Goal: Complete application form

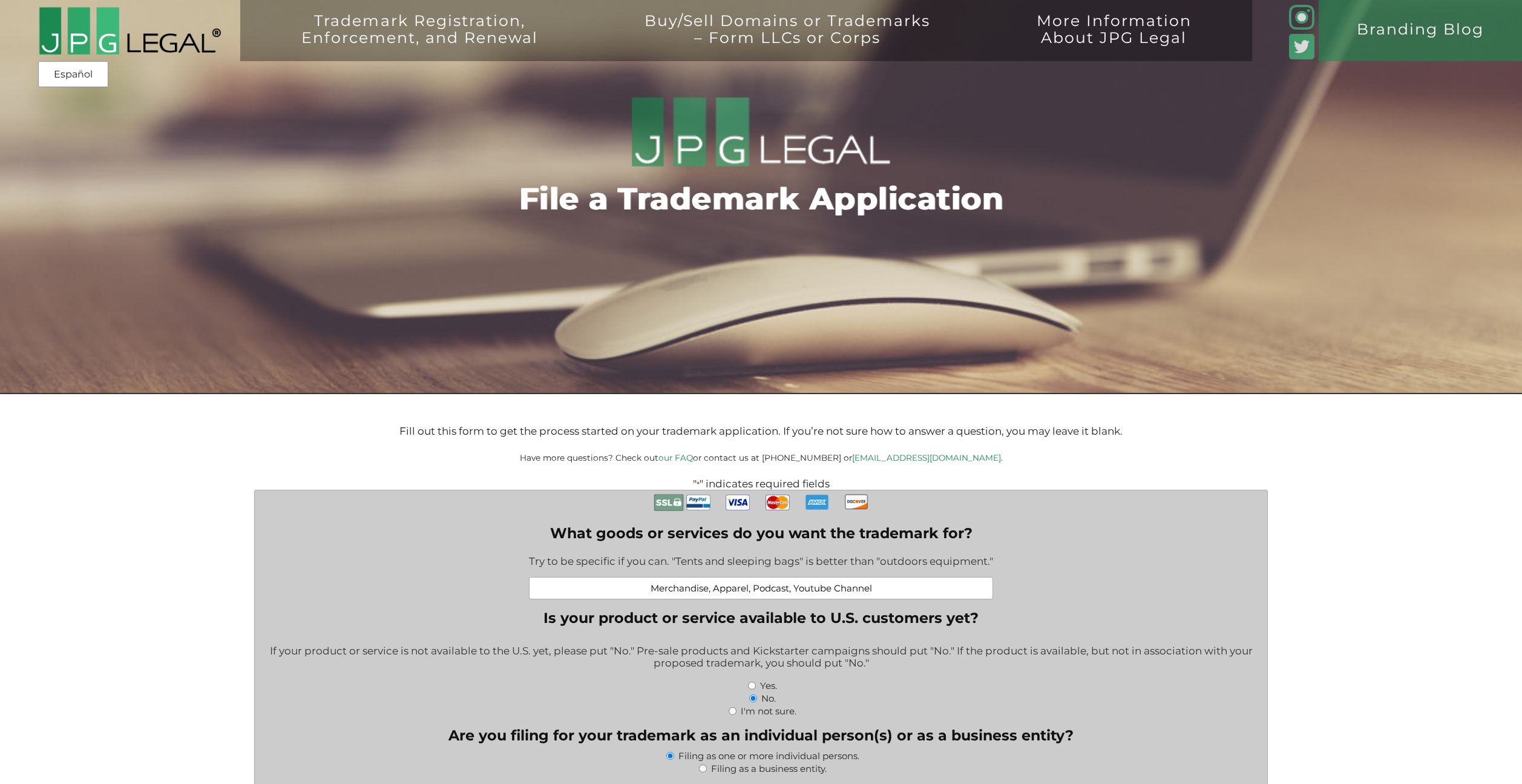
select select "Australia"
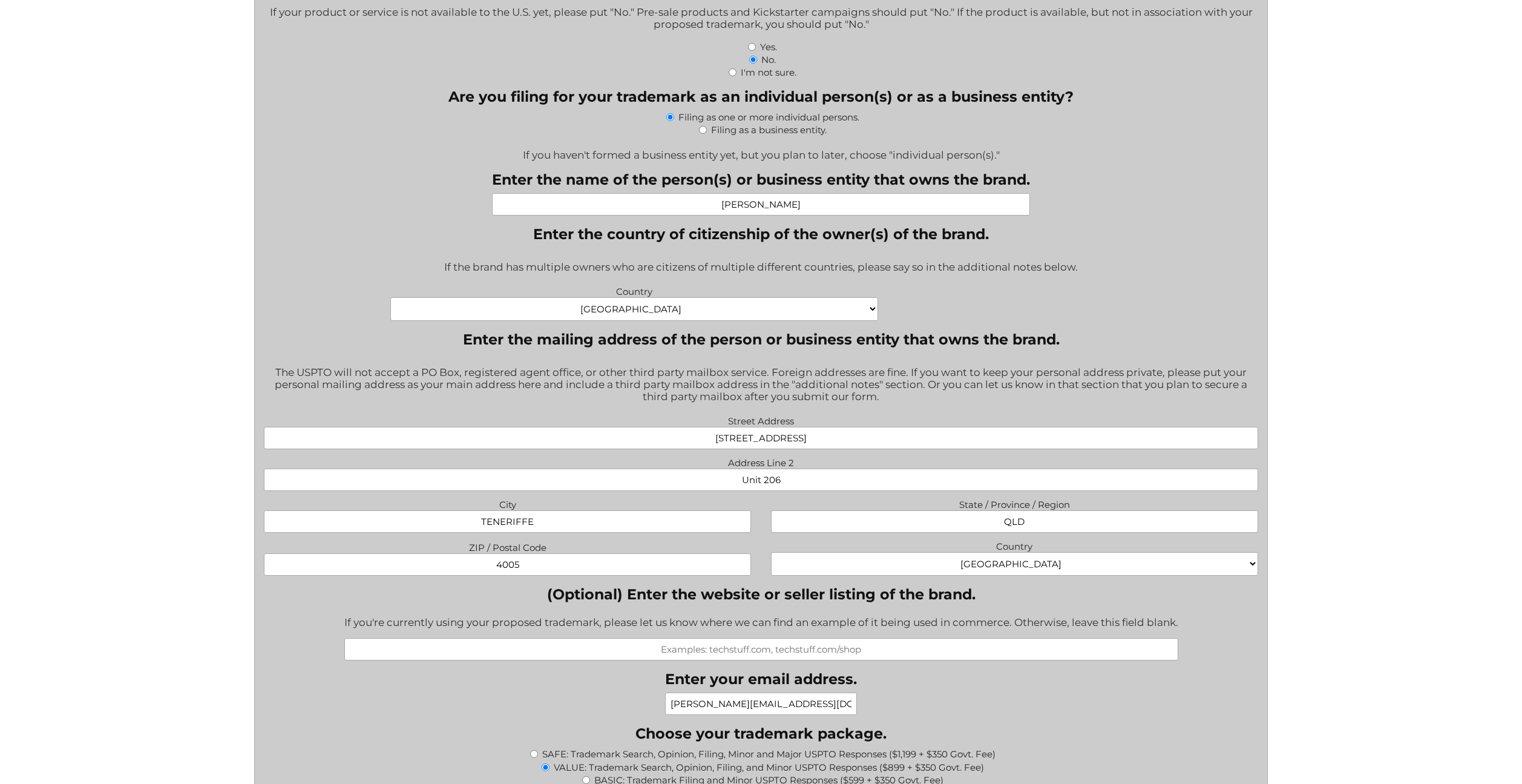
scroll to position [639, 0]
click at [624, 311] on select "Afghanistan Albania Algeria American Samoa Andorra Angola Anguilla Antarctica A…" at bounding box center [633, 308] width 487 height 24
select select "United States"
click at [390, 296] on select "Afghanistan Albania Algeria American Samoa Andorra Angola Anguilla Antarctica A…" at bounding box center [633, 308] width 487 height 24
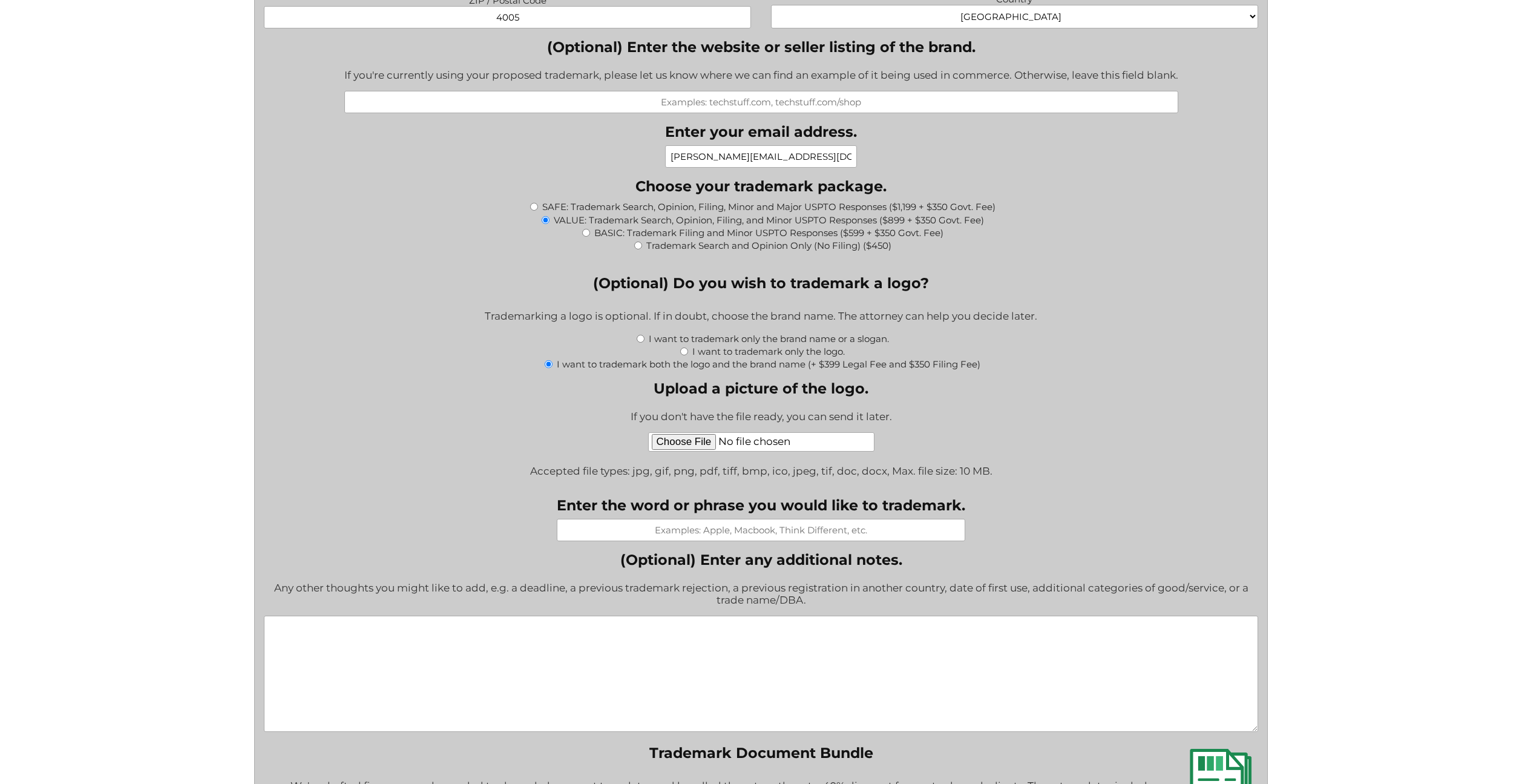
scroll to position [1186, 0]
click at [688, 442] on input "Upload a picture of the logo." at bounding box center [761, 441] width 226 height 19
click at [683, 443] on input "Upload a picture of the logo." at bounding box center [761, 441] width 226 height 19
type input "C:\fakepath\BETW LOGO.png"
click at [686, 529] on input "Enter the word or phrase you would like to trademark." at bounding box center [761, 529] width 409 height 22
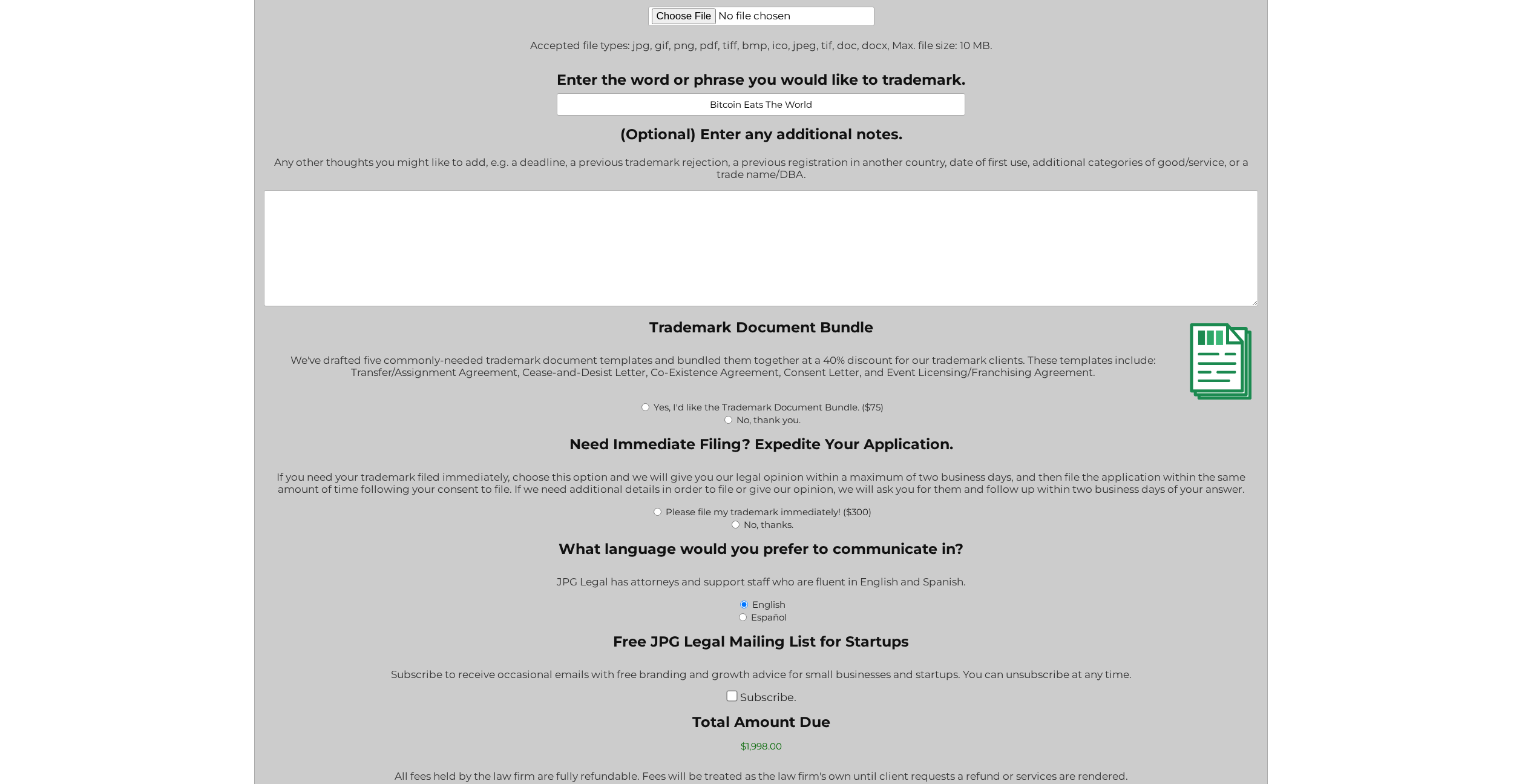
scroll to position [1612, 0]
type input "Bitcoin Eats The World"
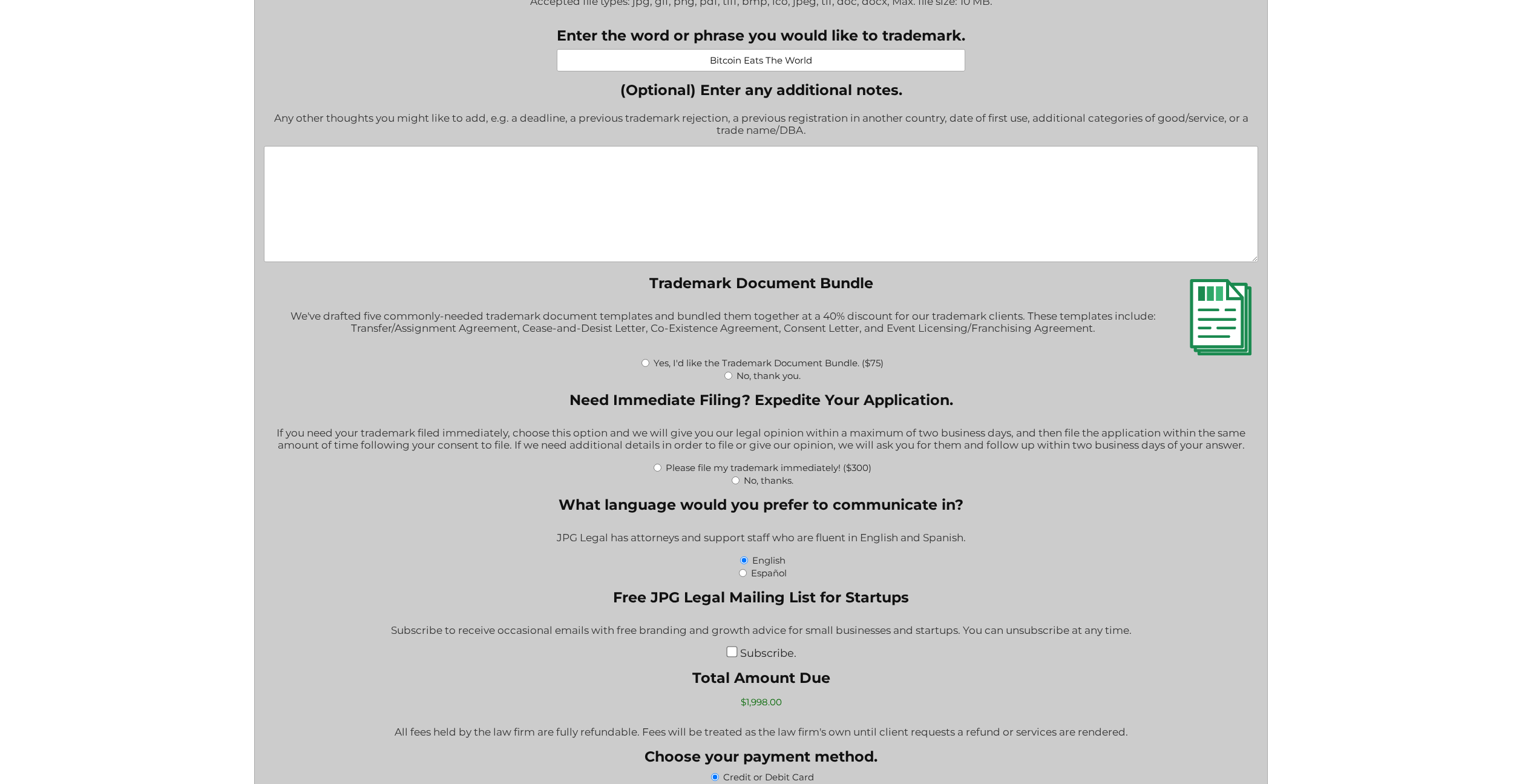
scroll to position [1659, 0]
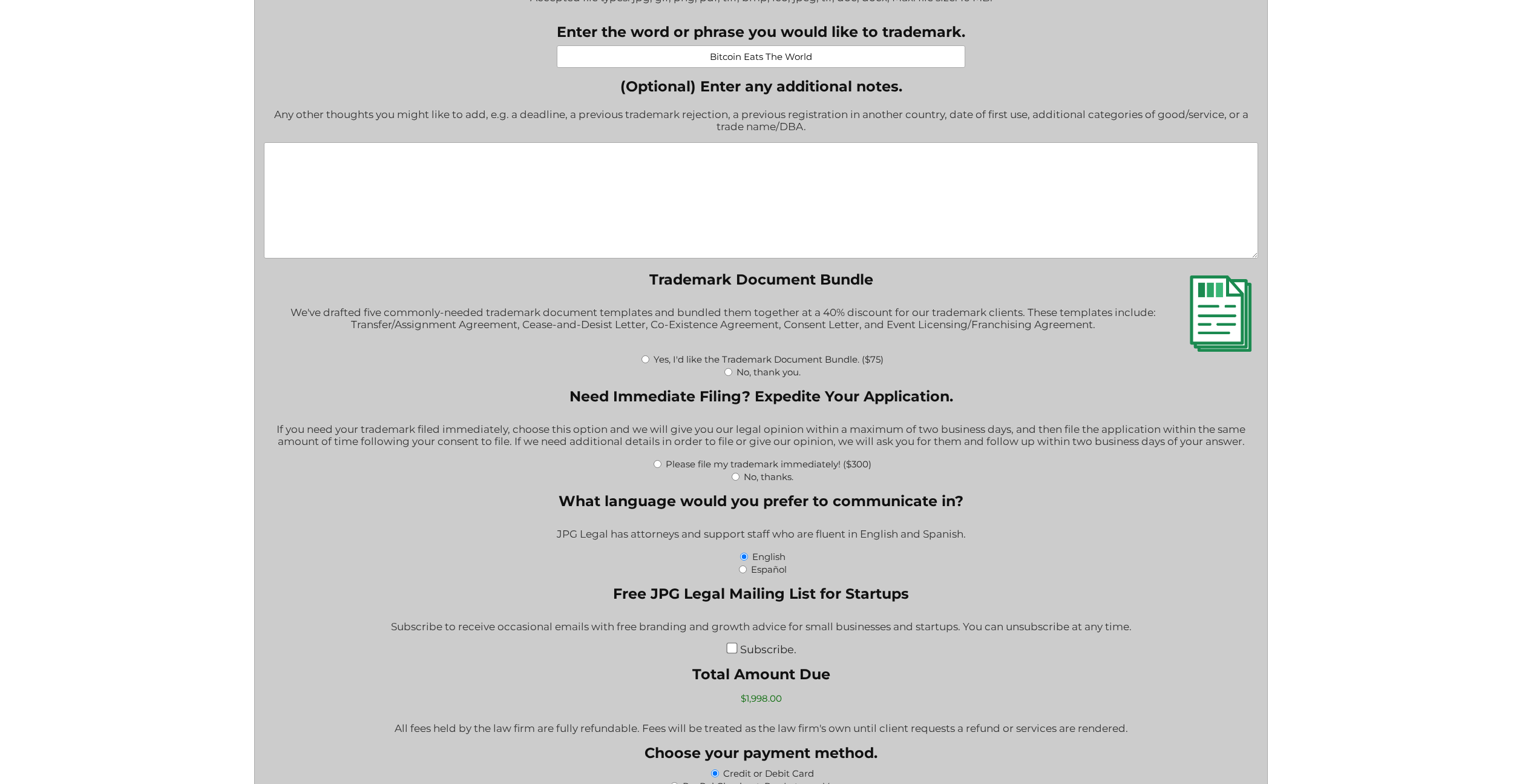
click at [734, 477] on input "No, thanks." at bounding box center [736, 476] width 8 height 8
radio input "true"
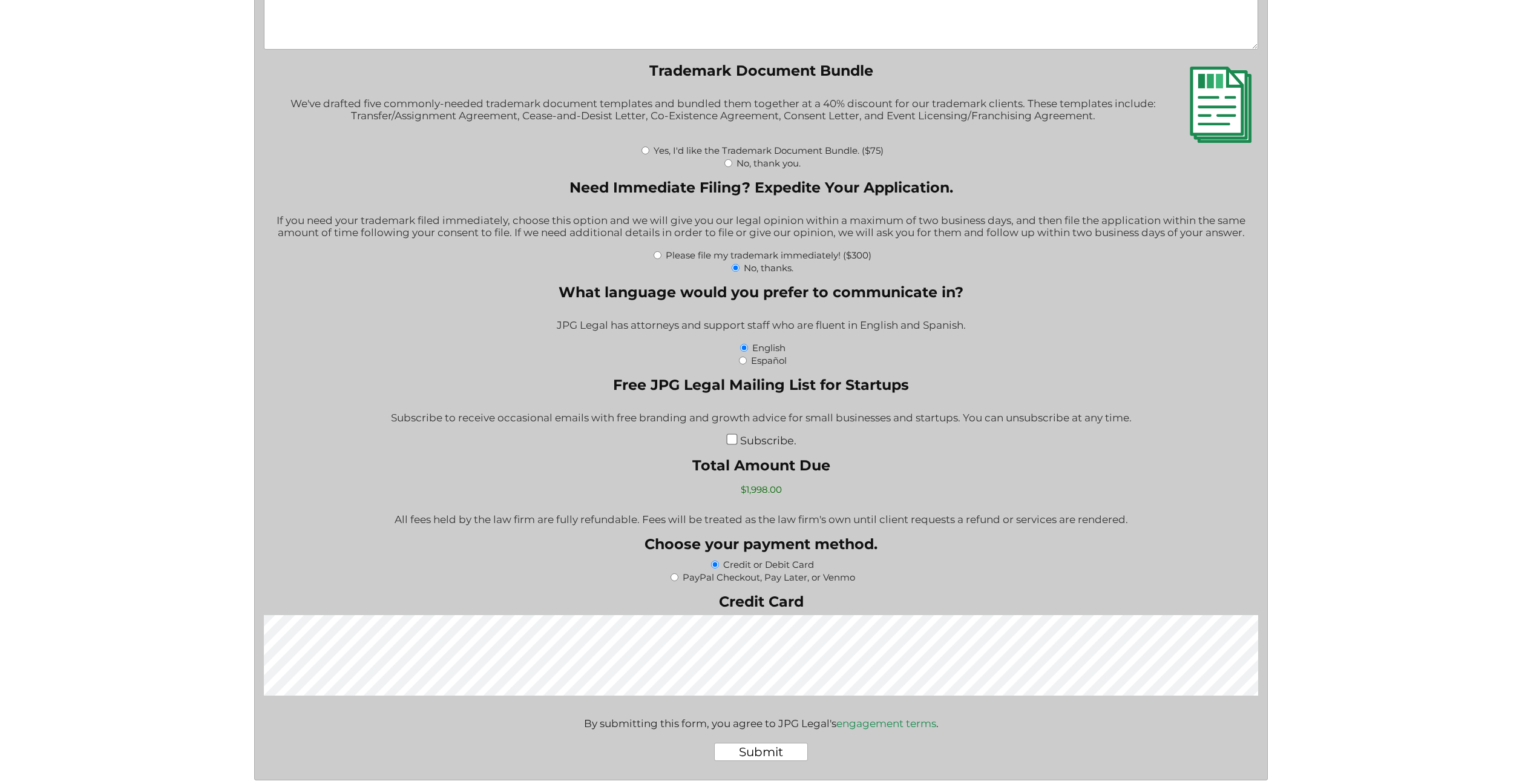
scroll to position [1874, 0]
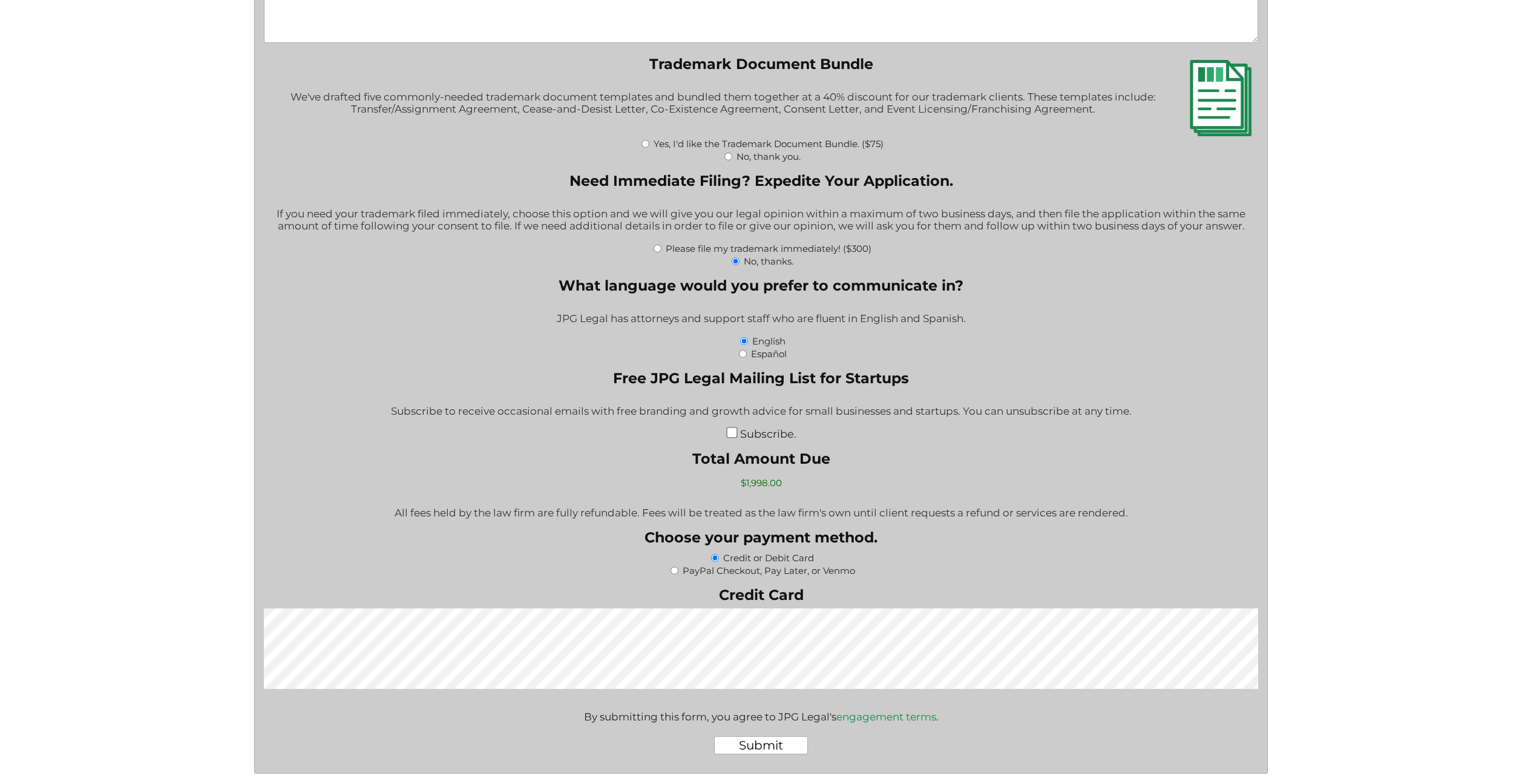
click at [673, 571] on input "PayPal Checkout, Pay Later, or Venmo" at bounding box center [674, 570] width 8 height 8
radio input "true"
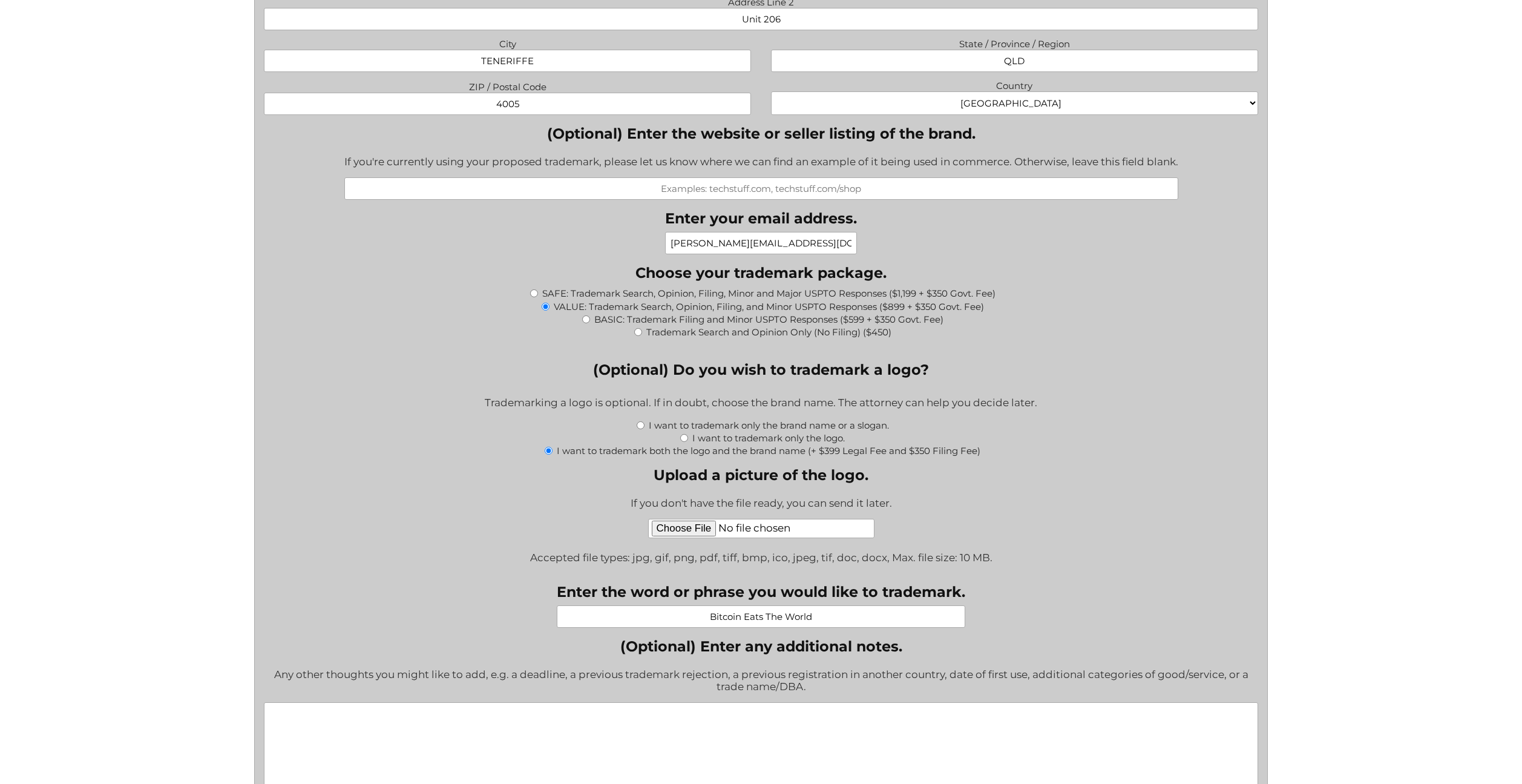
scroll to position [1098, 0]
drag, startPoint x: 562, startPoint y: 452, endPoint x: 999, endPoint y: 455, distance: 437.0
click at [999, 455] on div "I want to trademark both the logo and the brand name (+ $399 Legal Fee and $350…" at bounding box center [761, 451] width 994 height 13
copy label "want to trademark both the logo and the brand name (+ $399 Legal Fee and $350 F…"
click at [639, 427] on input "I want to trademark only the brand name or a slogan." at bounding box center [640, 426] width 8 height 8
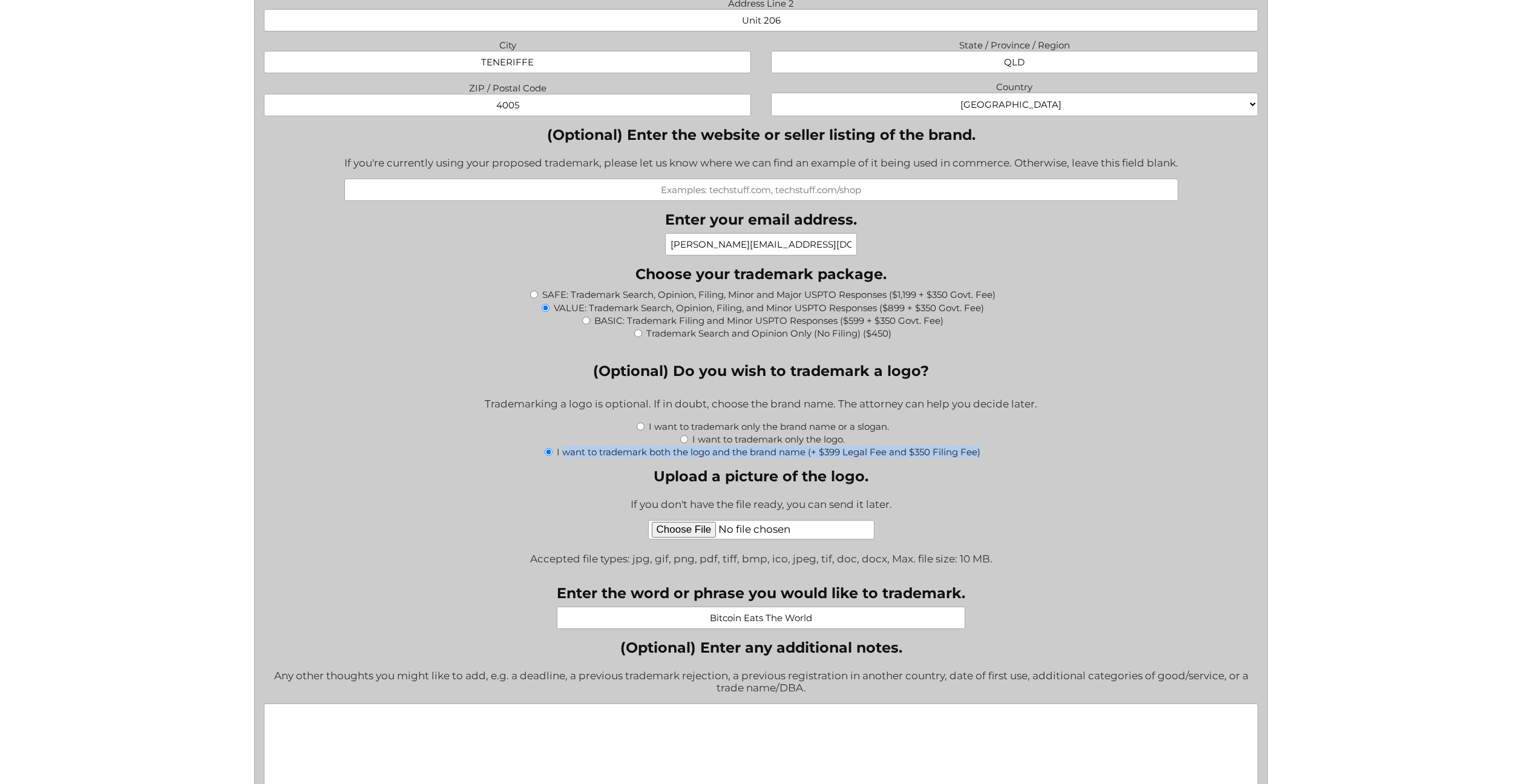
radio input "true"
type input "$1,249.00"
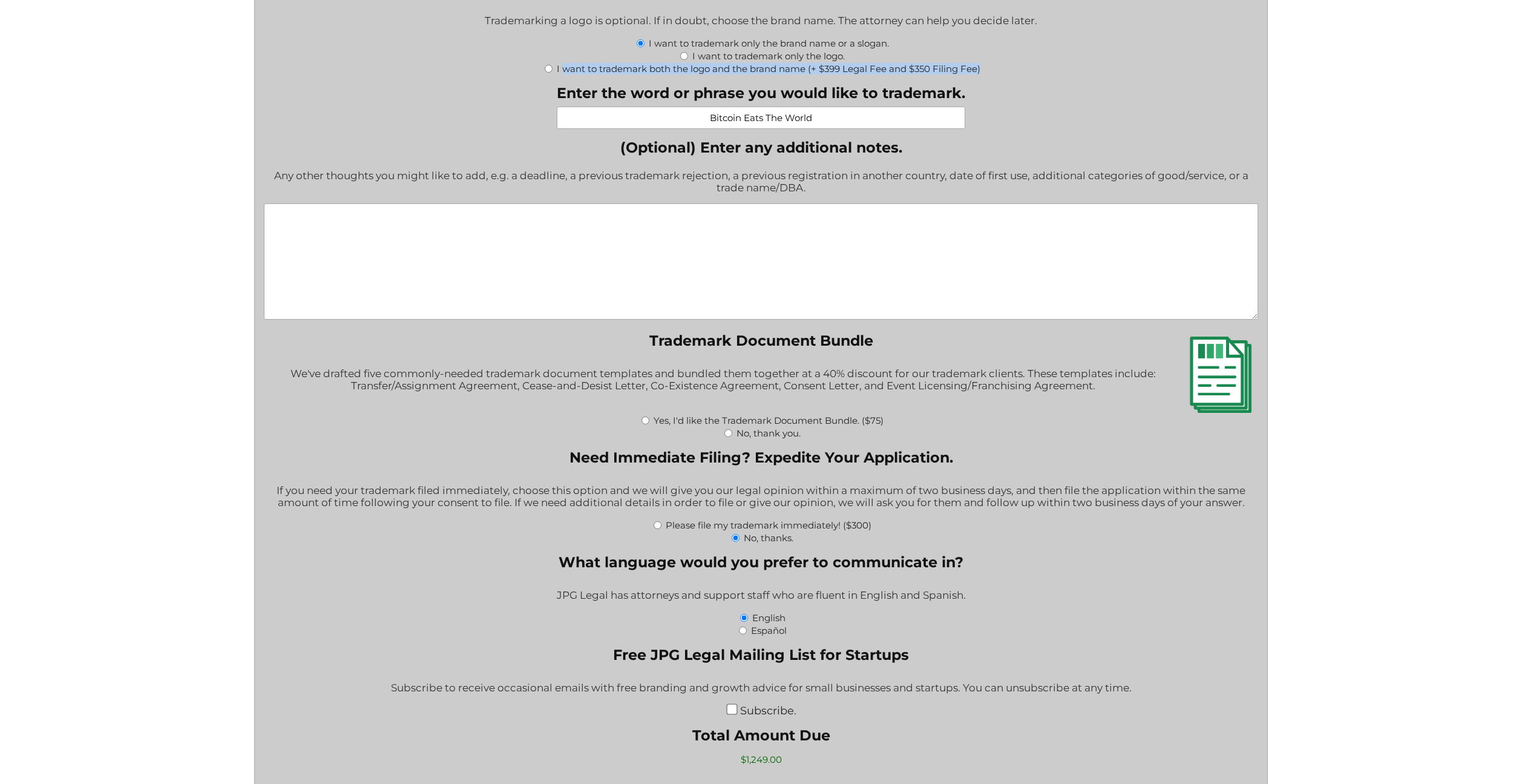
scroll to position [1481, 0]
click at [646, 419] on input "Yes, I'd like the Trademark Document Bundle. ($75)" at bounding box center [646, 419] width 8 height 8
radio input "true"
type input "$1,324.00"
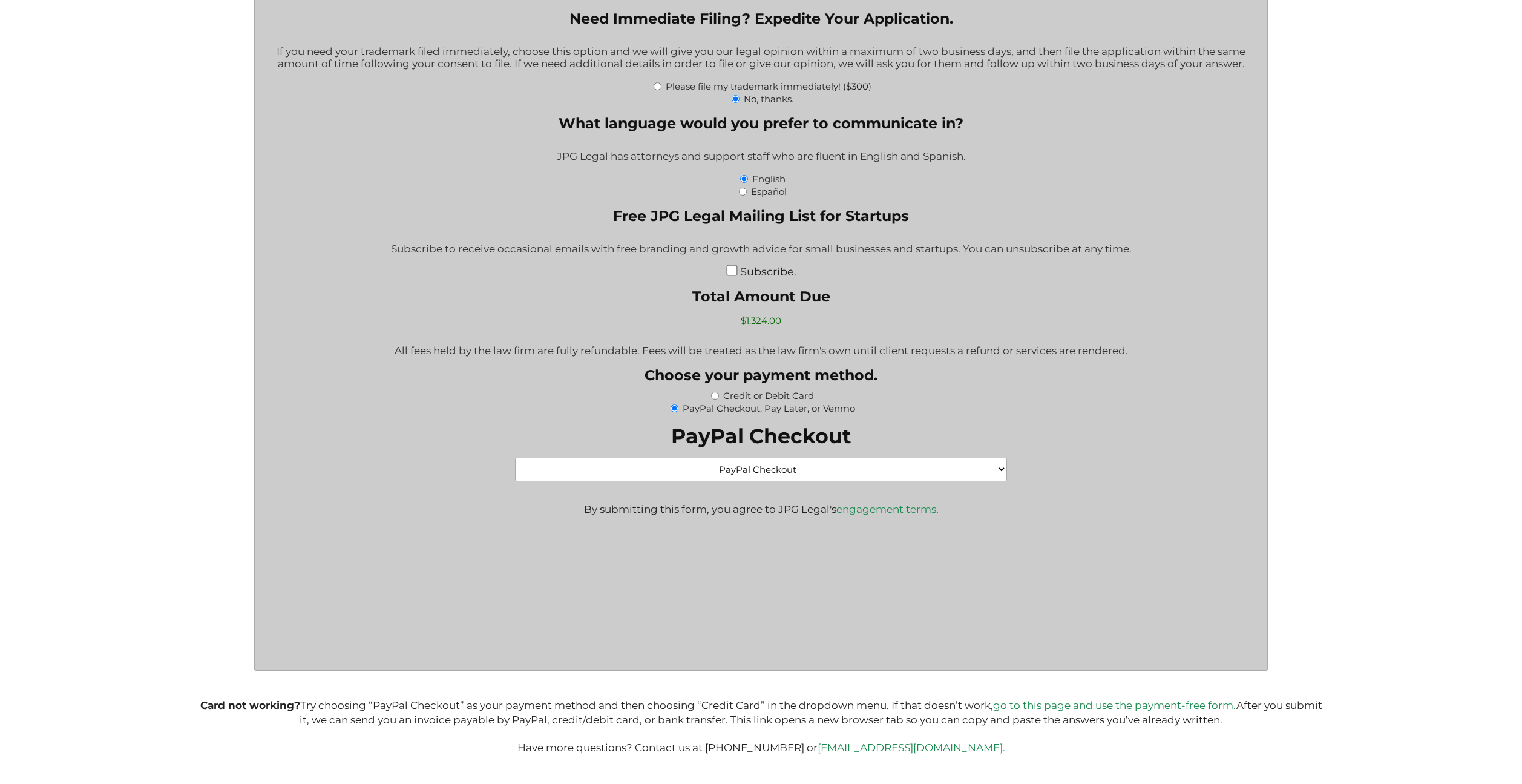
scroll to position [1920, 0]
click at [716, 394] on input "Credit or Debit Card" at bounding box center [715, 395] width 8 height 8
radio input "true"
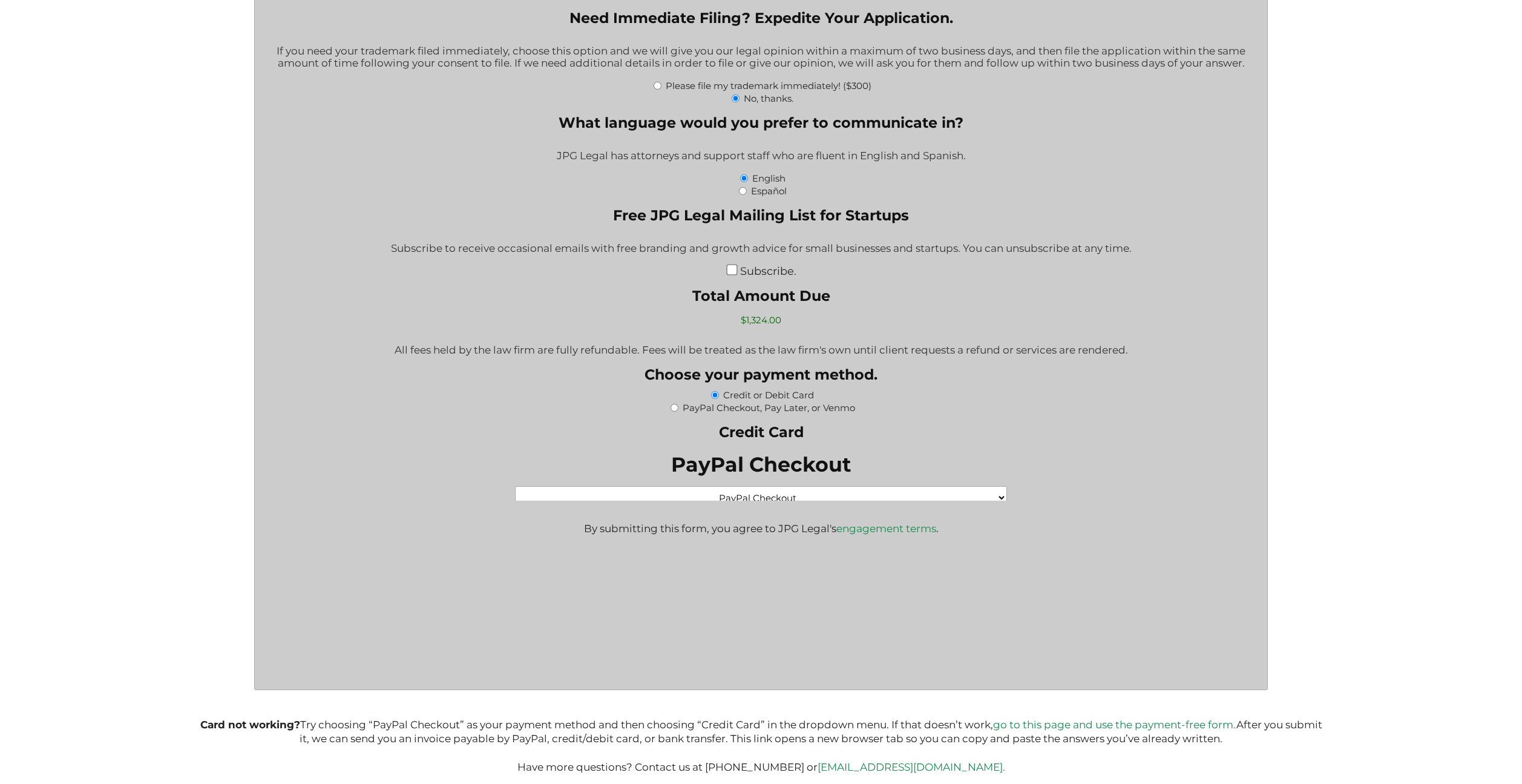
scroll to position [1830, 0]
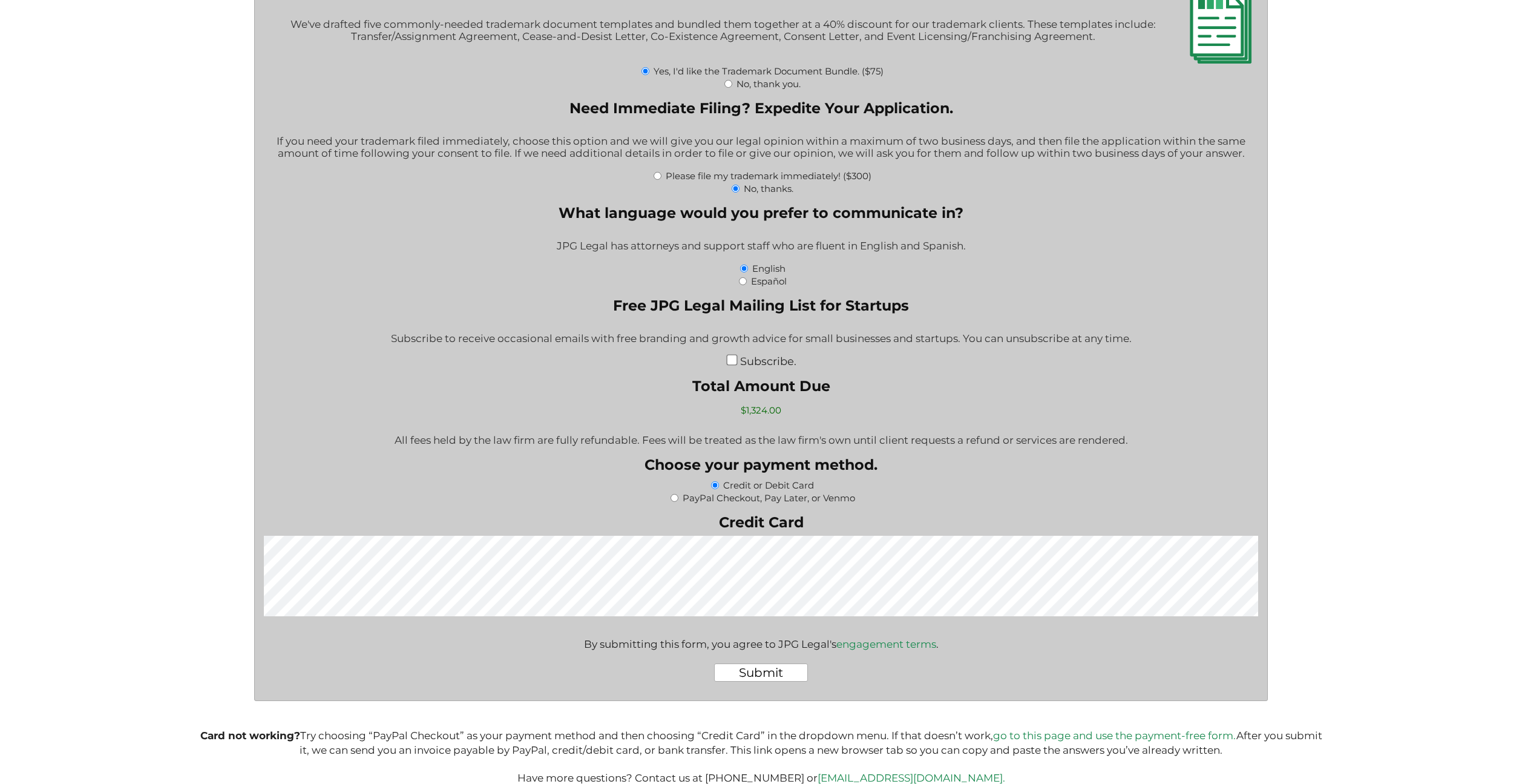
click at [756, 672] on input "Submit" at bounding box center [761, 672] width 94 height 18
click at [772, 676] on input "Submit" at bounding box center [761, 672] width 94 height 18
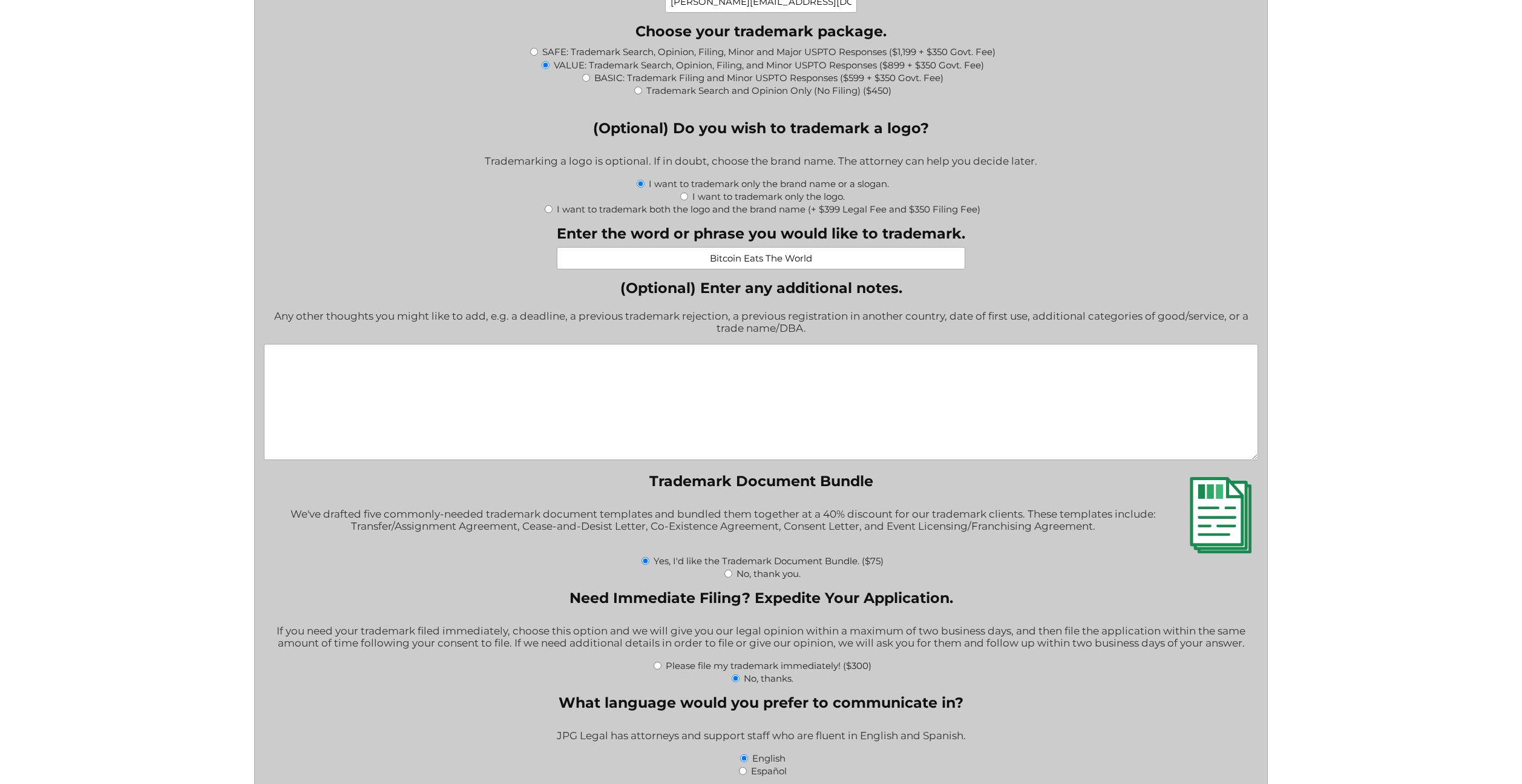
scroll to position [1337, 0]
